Goal: Transaction & Acquisition: Download file/media

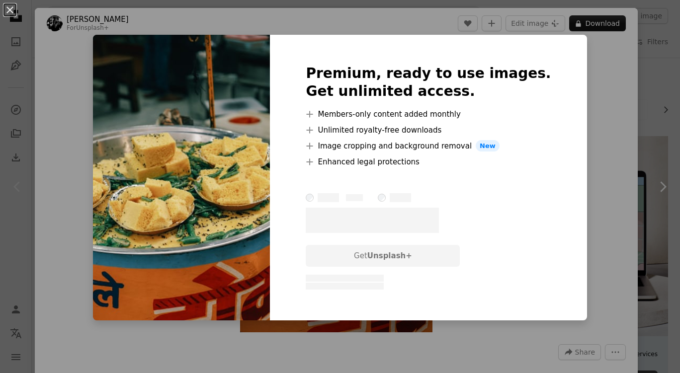
scroll to position [190, 0]
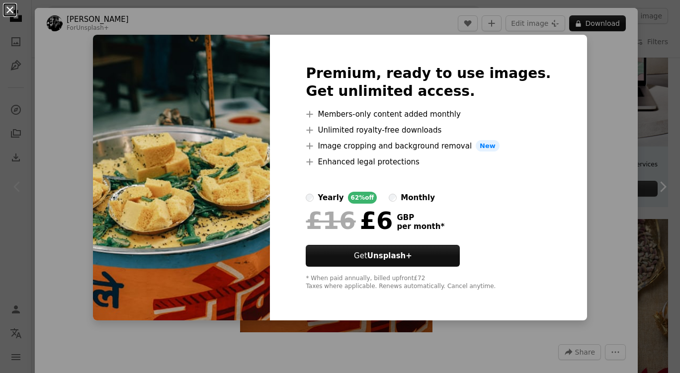
click at [12, 16] on button "An X shape" at bounding box center [10, 10] width 12 height 12
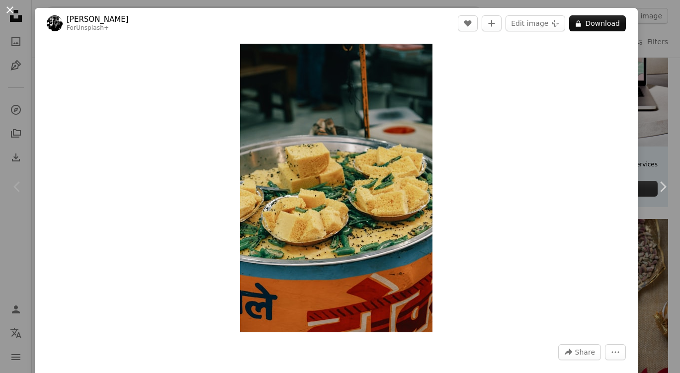
click at [6, 7] on button "An X shape" at bounding box center [10, 10] width 12 height 12
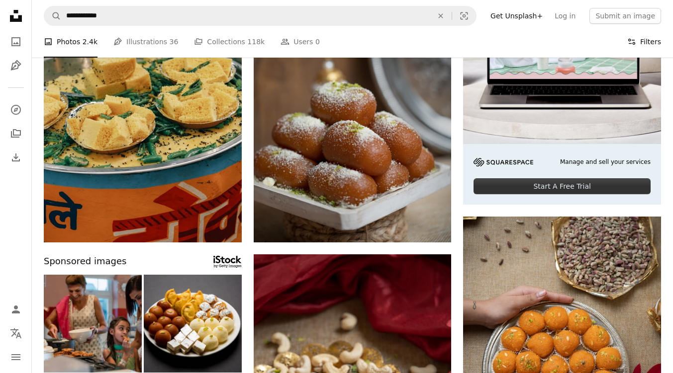
click at [651, 38] on button "Filters Filters" at bounding box center [644, 42] width 34 height 32
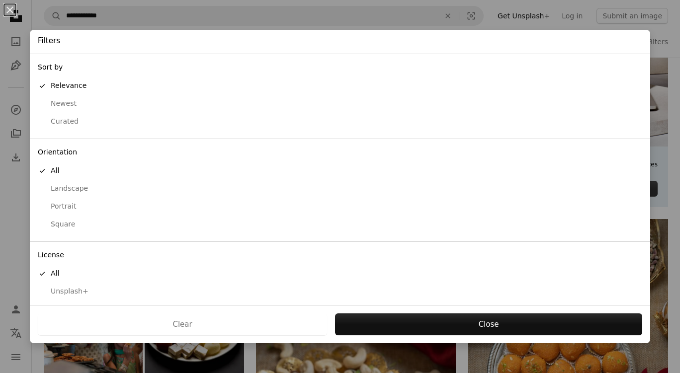
scroll to position [21, 0]
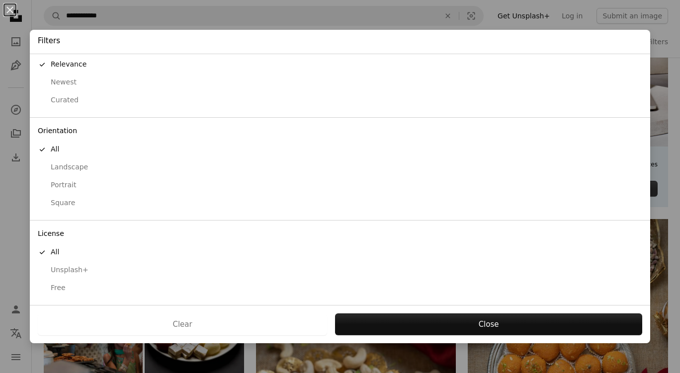
click at [62, 291] on div "Free" at bounding box center [340, 288] width 605 height 10
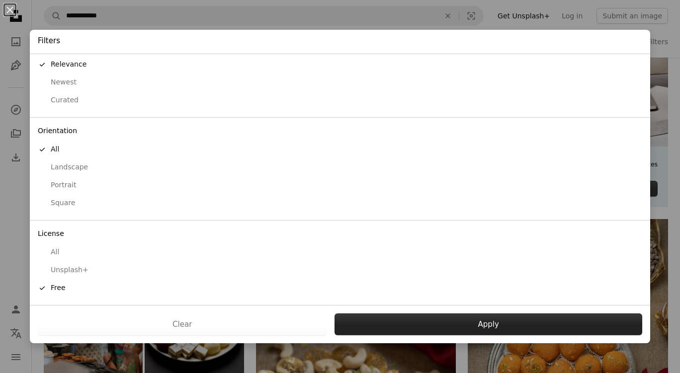
click at [400, 327] on button "Apply" at bounding box center [489, 325] width 308 height 22
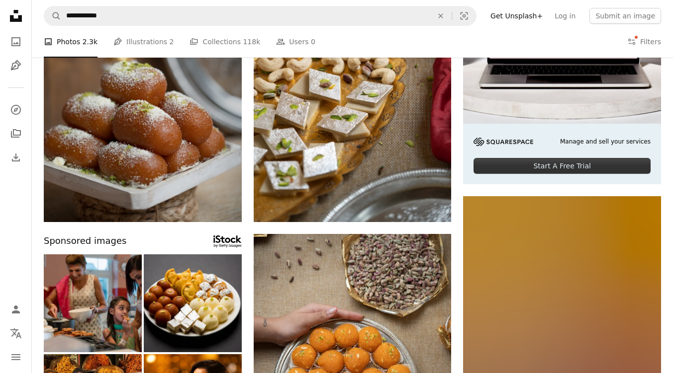
scroll to position [192, 0]
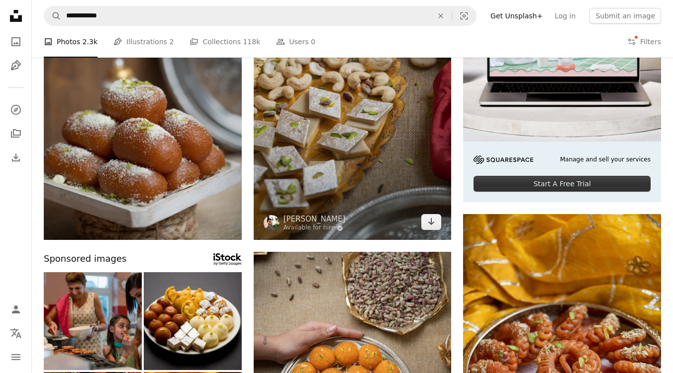
click at [340, 179] on img at bounding box center [353, 92] width 198 height 297
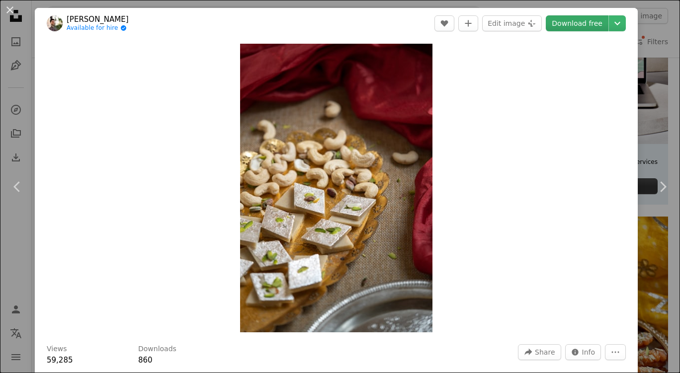
click at [553, 27] on link "Download free" at bounding box center [577, 23] width 63 height 16
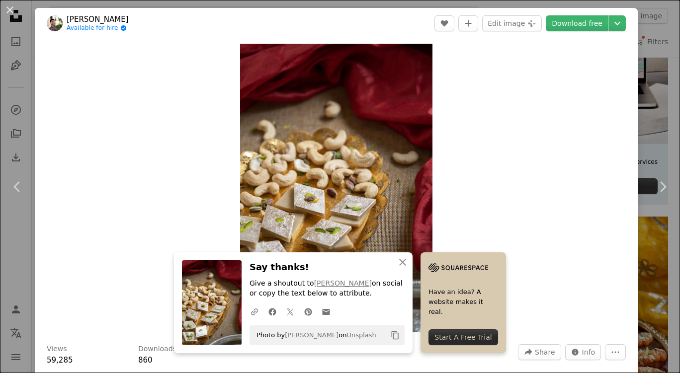
drag, startPoint x: 11, startPoint y: 13, endPoint x: 200, endPoint y: 144, distance: 230.0
click at [11, 13] on button "An X shape" at bounding box center [10, 10] width 12 height 12
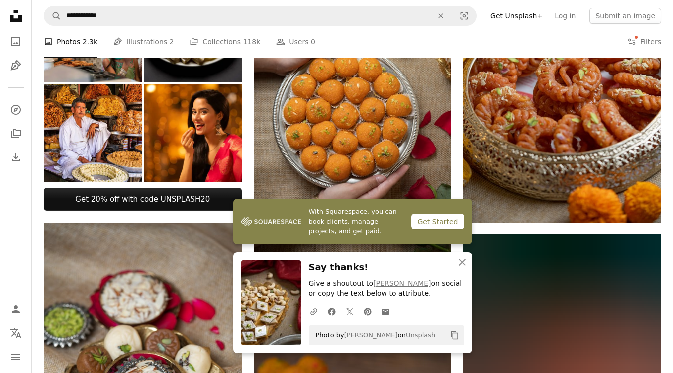
scroll to position [492, 0]
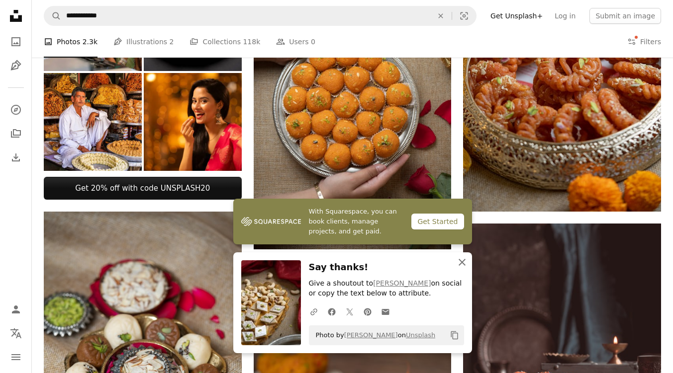
click at [462, 261] on icon "button" at bounding box center [461, 262] width 7 height 7
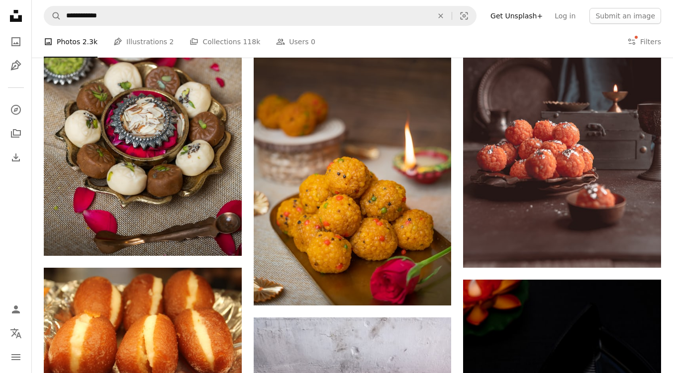
scroll to position [0, 0]
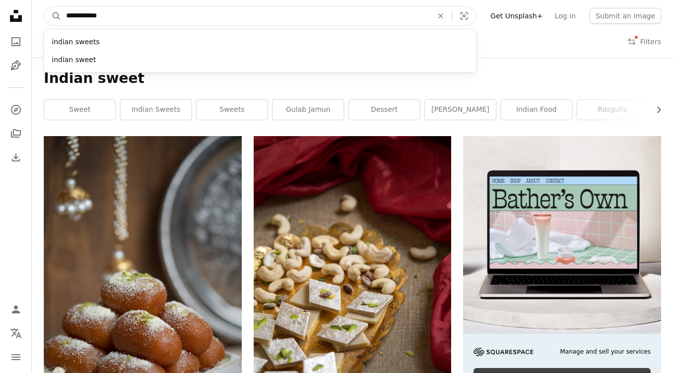
drag, startPoint x: 117, startPoint y: 18, endPoint x: 87, endPoint y: 18, distance: 30.3
click at [87, 18] on input "**********" at bounding box center [245, 15] width 368 height 19
type input "**********"
click at [44, 6] on button "A magnifying glass" at bounding box center [52, 15] width 17 height 19
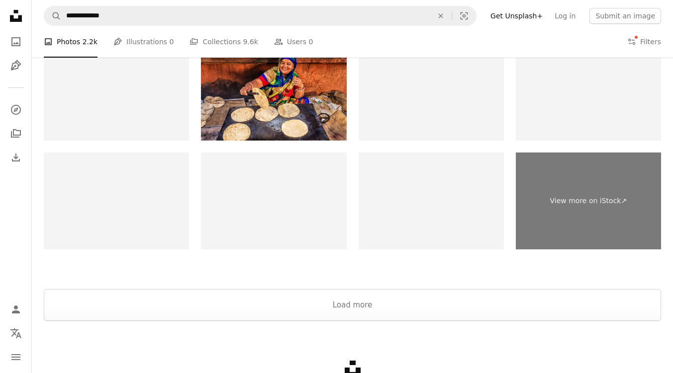
scroll to position [1839, 0]
